Goal: Task Accomplishment & Management: Manage account settings

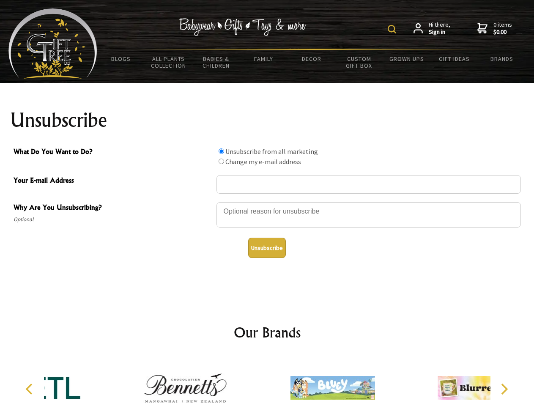
click at [393, 29] on img at bounding box center [392, 29] width 8 height 8
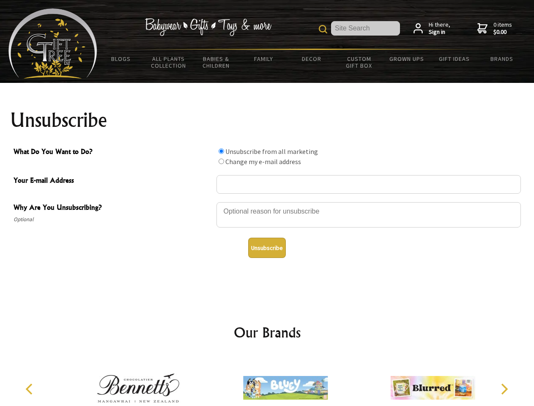
click at [267, 202] on div at bounding box center [369, 216] width 305 height 30
click at [221, 151] on input "What Do You Want to Do?" at bounding box center [221, 150] width 5 height 5
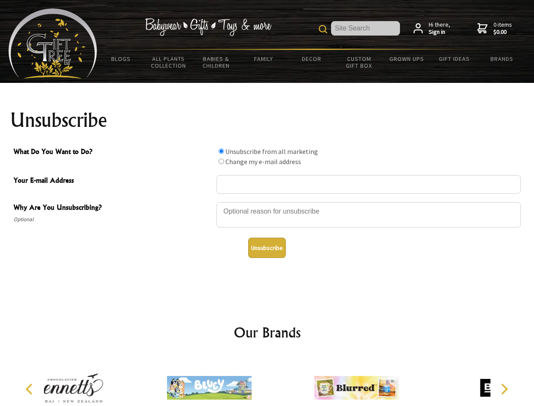
click at [221, 161] on input "What Do You Want to Do?" at bounding box center [221, 161] width 5 height 5
radio input "true"
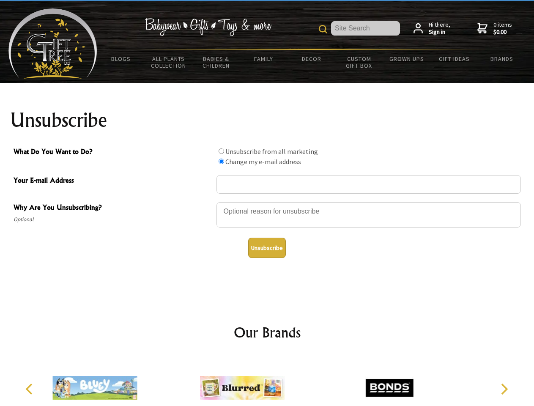
click at [267, 248] on button "Unsubscribe" at bounding box center [267, 248] width 38 height 20
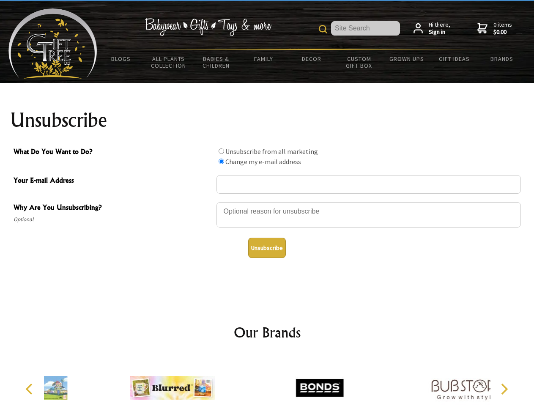
click at [277, 381] on img at bounding box center [319, 387] width 85 height 63
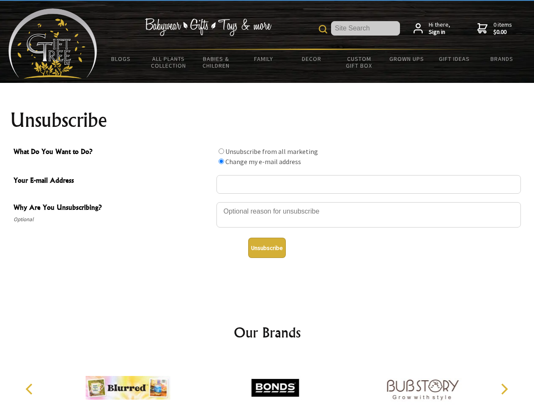
click at [30, 389] on icon "Previous" at bounding box center [30, 389] width 11 height 11
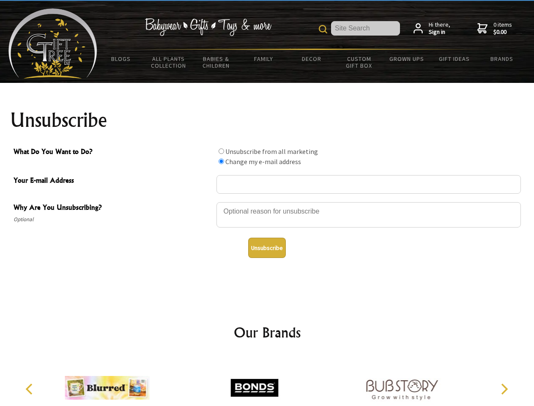
click at [504, 389] on icon "Next" at bounding box center [503, 389] width 11 height 11
